Goal: Task Accomplishment & Management: Use online tool/utility

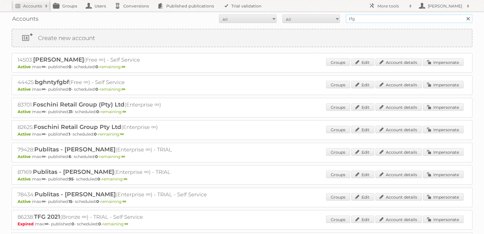
click at [363, 16] on input "tfg" at bounding box center [409, 18] width 127 height 9
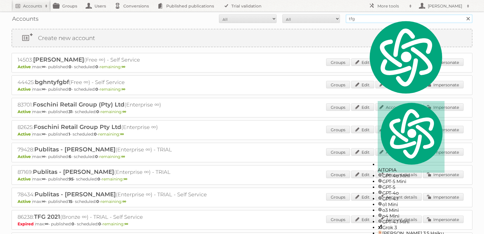
click at [363, 16] on input "tfg" at bounding box center [409, 18] width 127 height 9
type input "r"
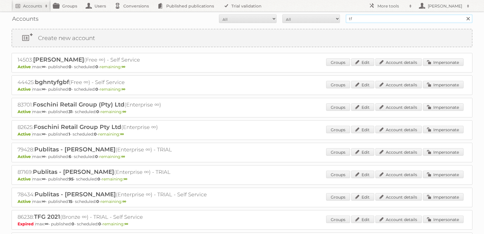
type input "tfg"
click at [464, 14] on input "Search" at bounding box center [468, 18] width 9 height 9
click at [212, 114] on p "Active max: ∞ - published: 32 - scheduled: 0 - remaining: ∞" at bounding box center [242, 111] width 449 height 5
click at [432, 109] on link "Impersonate" at bounding box center [443, 106] width 41 height 7
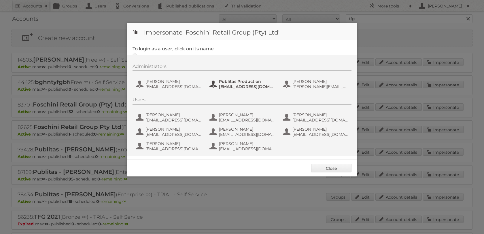
click at [241, 82] on span "Publitas Production" at bounding box center [247, 81] width 56 height 5
